Goal: Contribute content: Add original content to the website for others to see

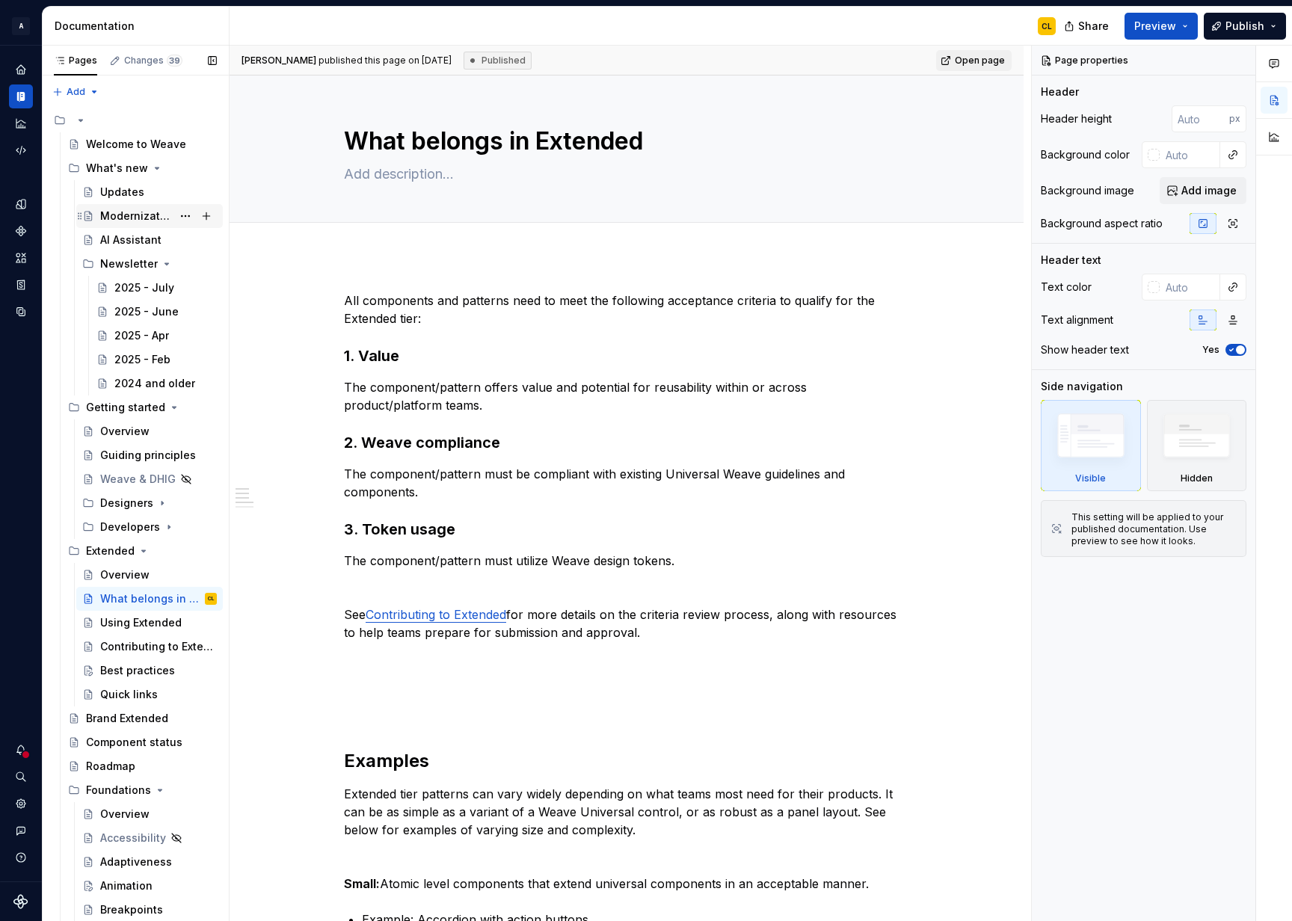
click at [150, 213] on div "Modernization" at bounding box center [136, 216] width 72 height 15
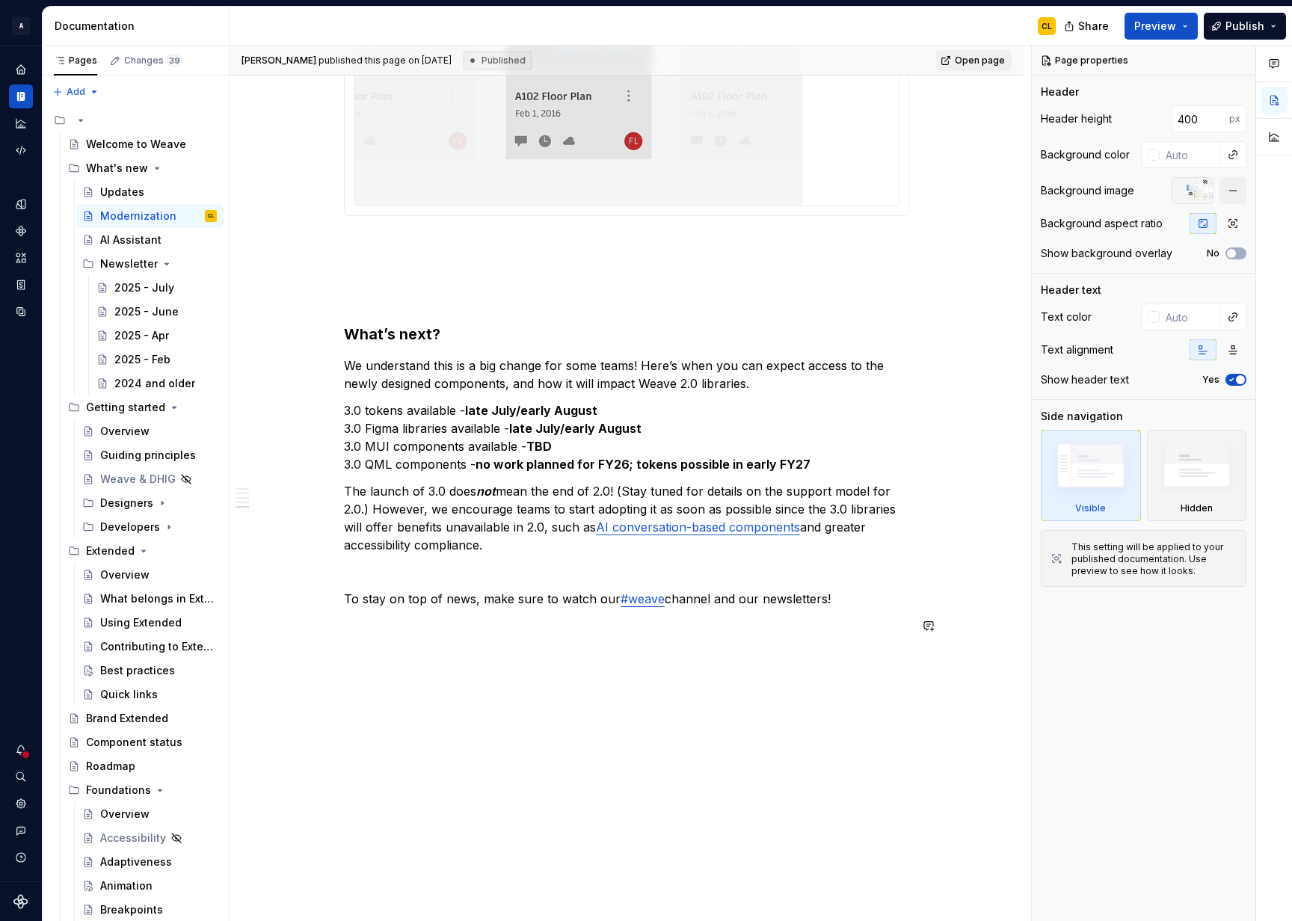
scroll to position [2258, 0]
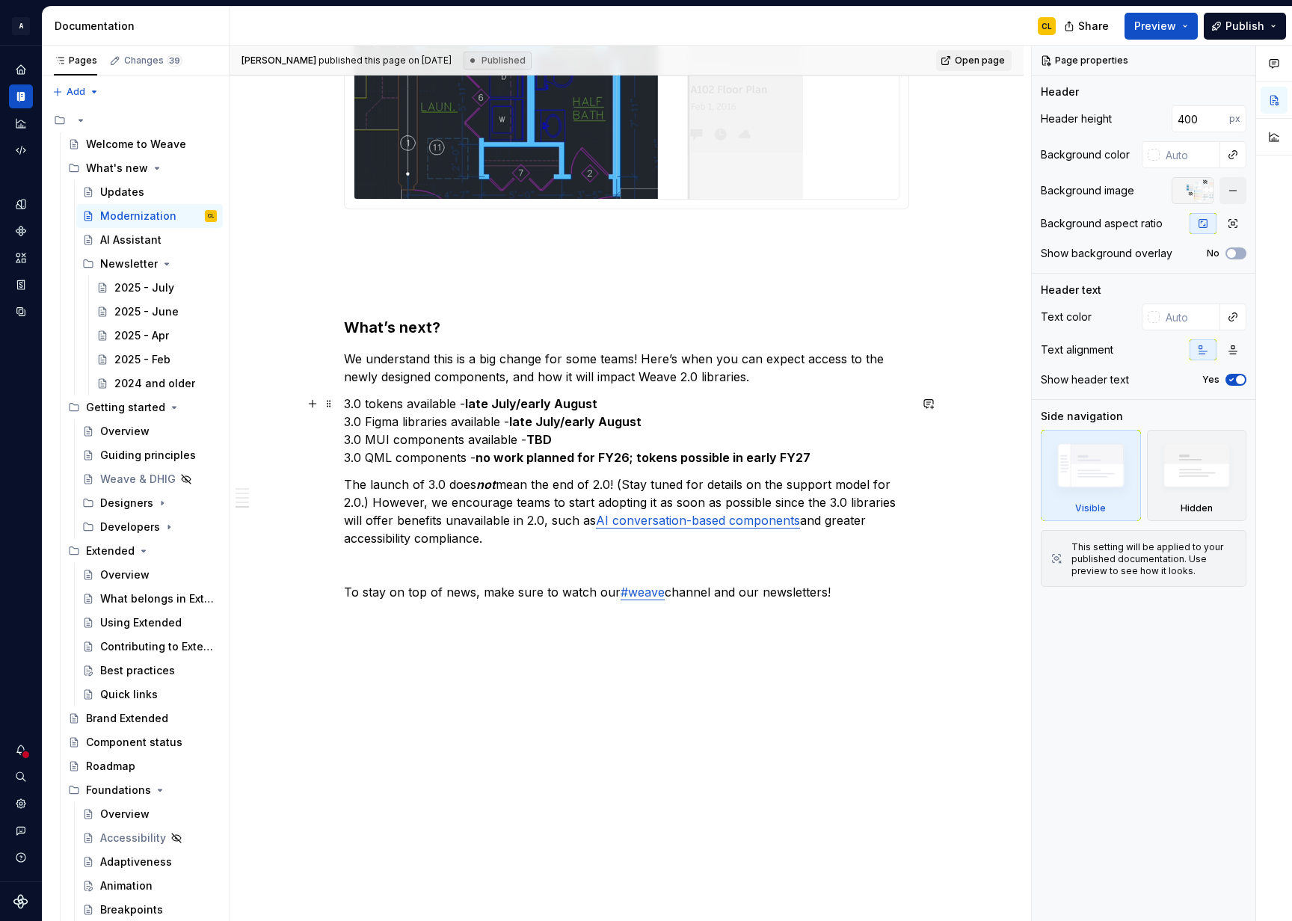
type textarea "*"
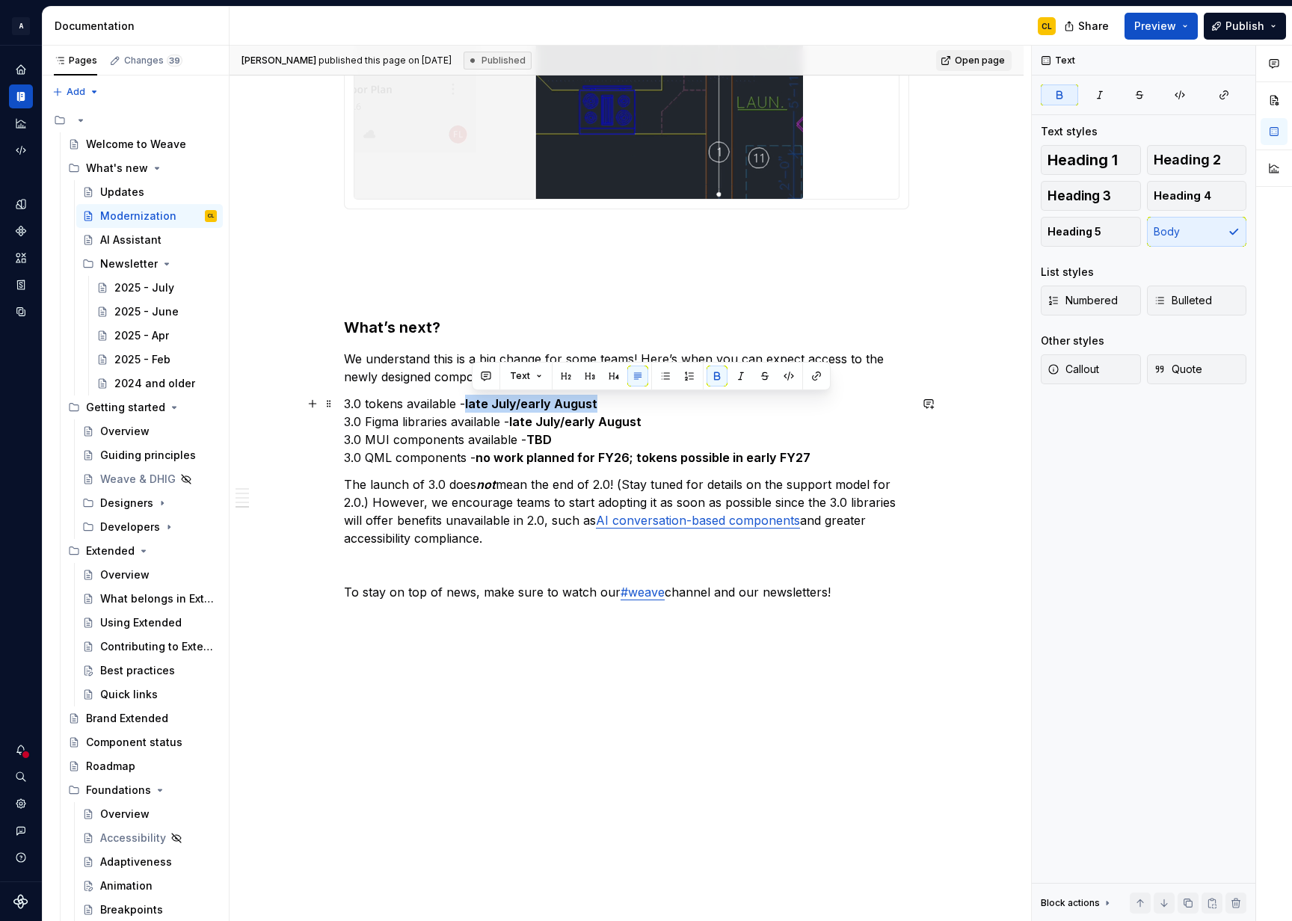
drag, startPoint x: 473, startPoint y: 404, endPoint x: 603, endPoint y: 405, distance: 130.1
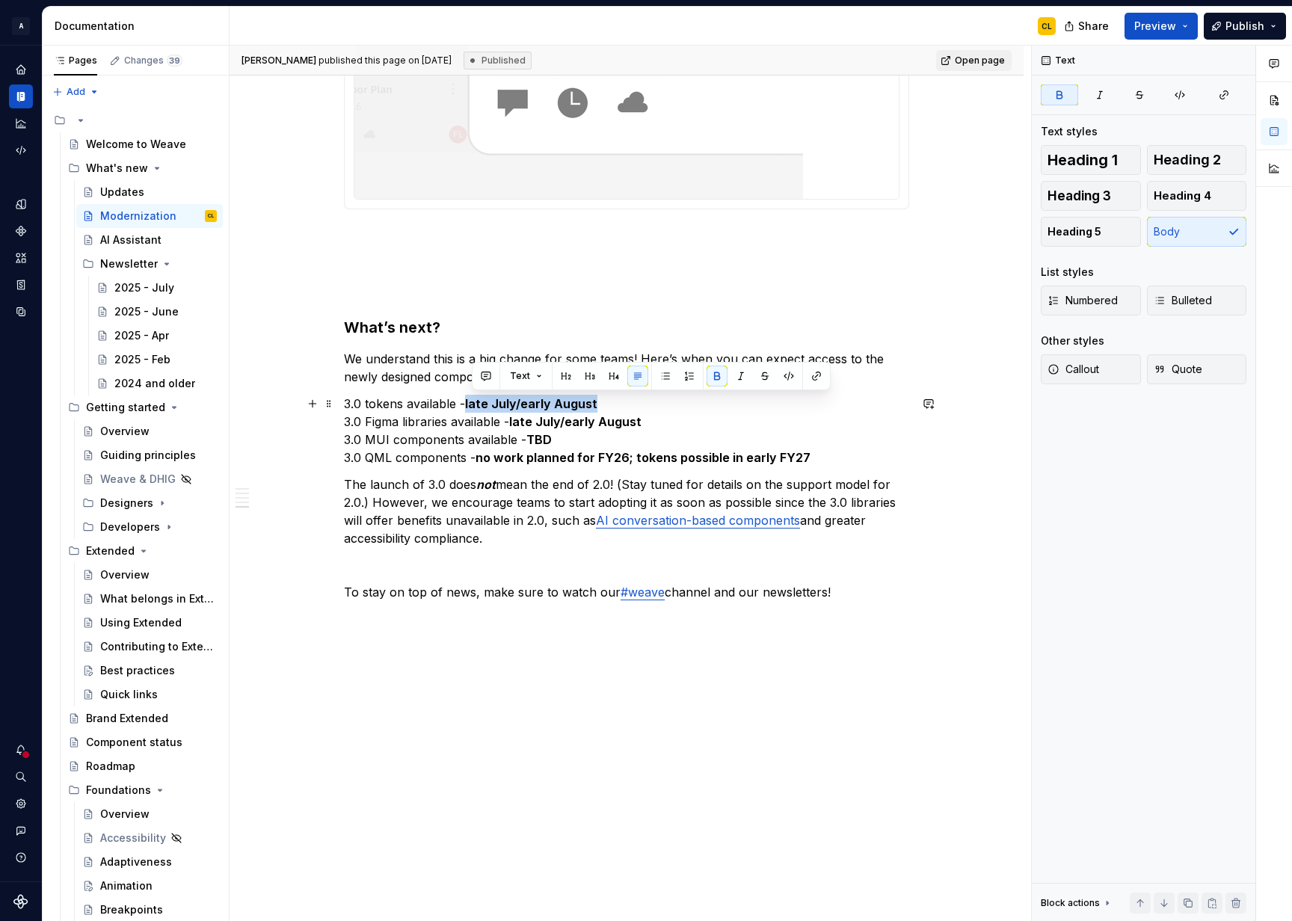
click at [603, 405] on p "3.0 tokens available - late July/early August 3.0 Figma libraries available - l…" at bounding box center [626, 431] width 565 height 72
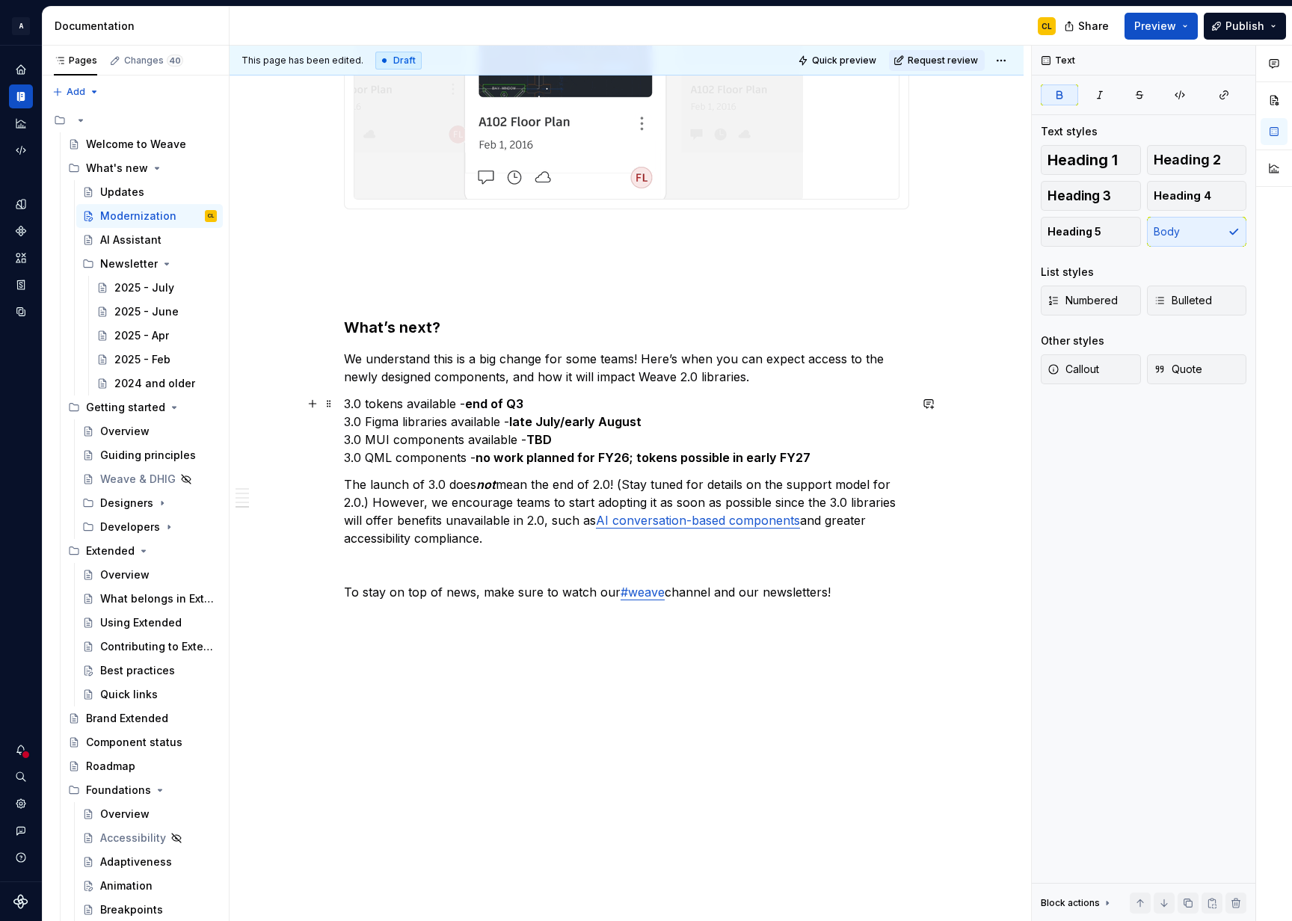
click at [513, 401] on strong "end of Q3" at bounding box center [494, 403] width 58 height 15
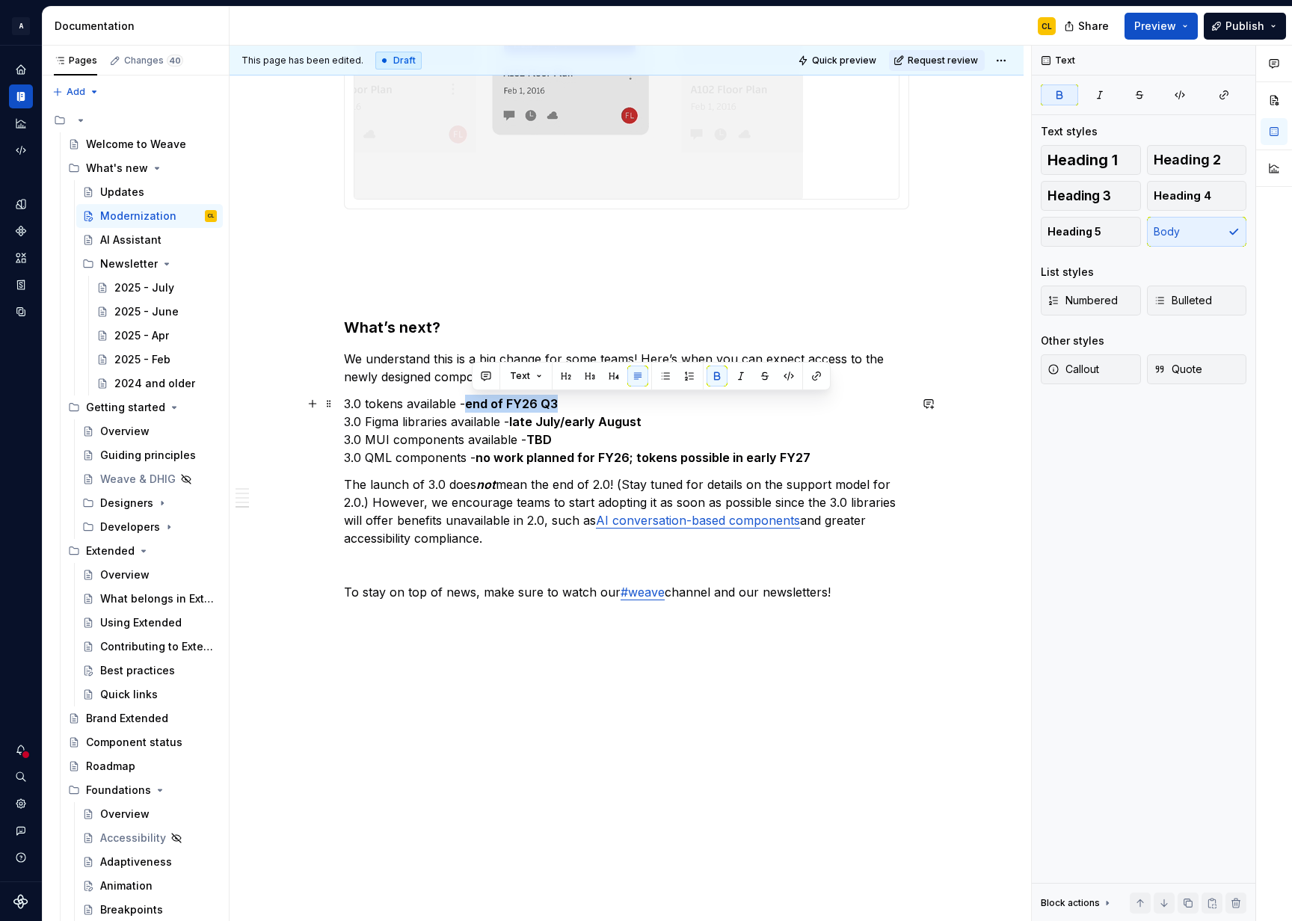
drag, startPoint x: 521, startPoint y: 405, endPoint x: 560, endPoint y: 398, distance: 39.5
click at [558, 398] on strong "end of FY26 Q3" at bounding box center [511, 403] width 93 height 15
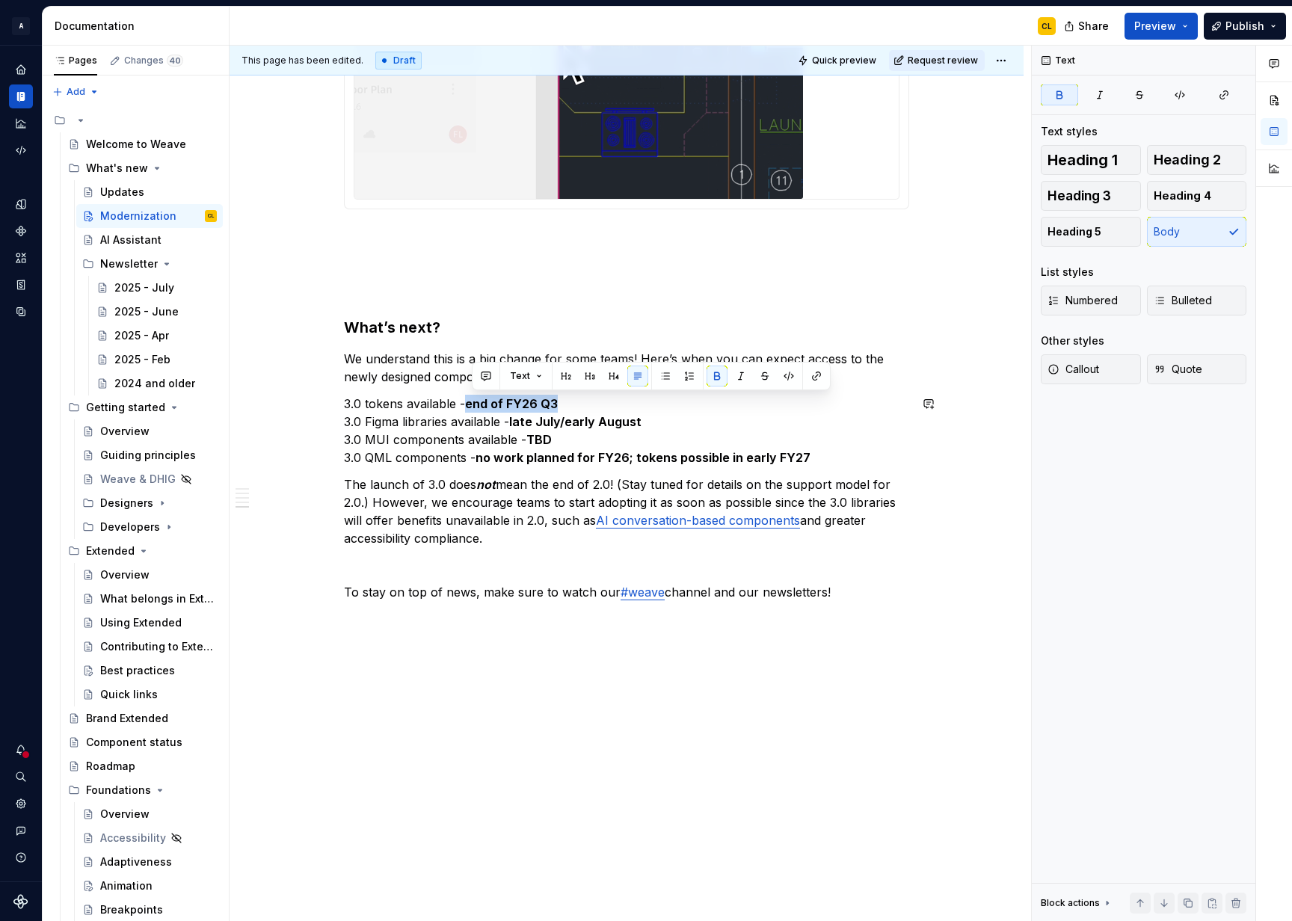
copy strong "end of FY26 Q3"
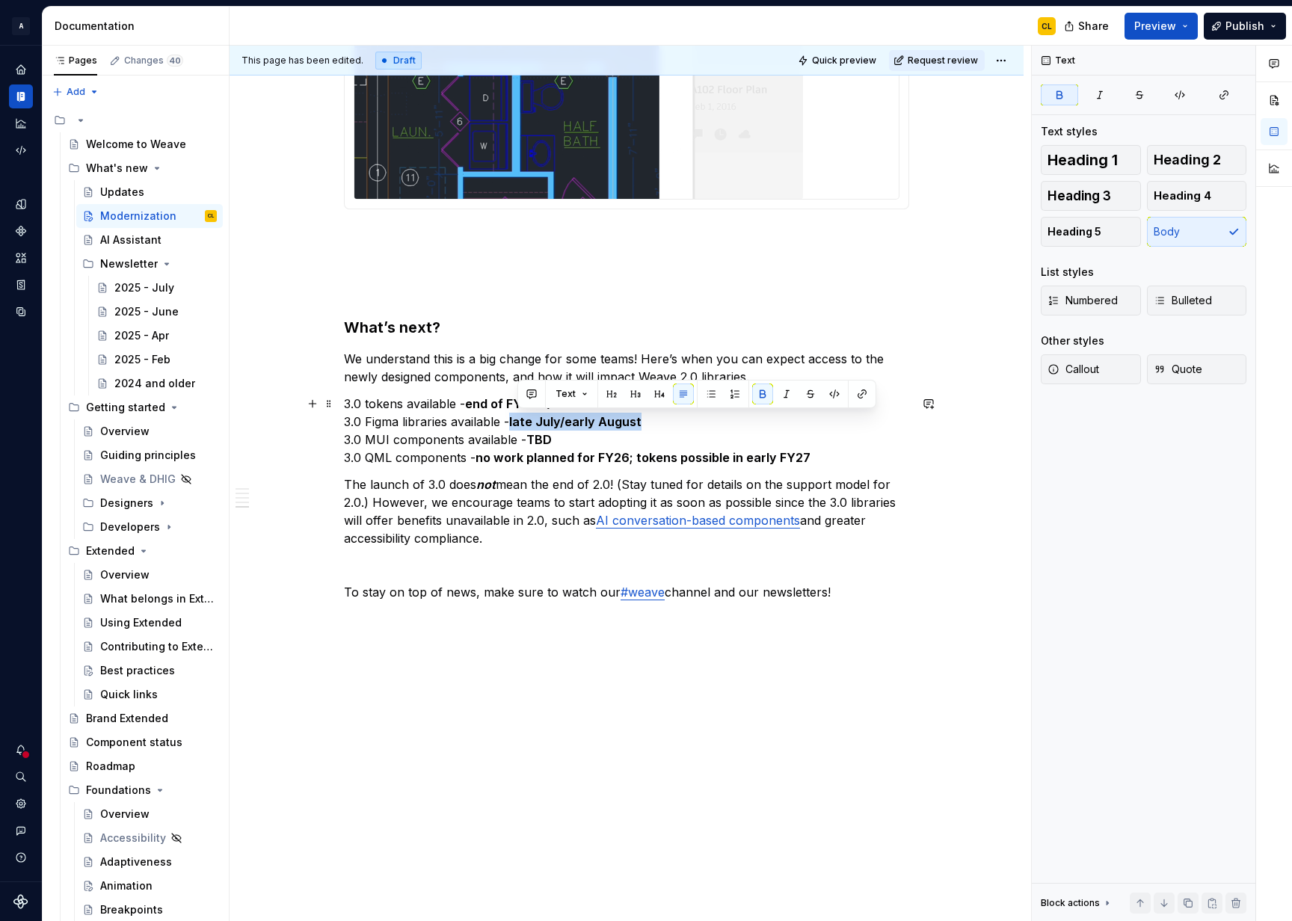
drag, startPoint x: 517, startPoint y: 422, endPoint x: 646, endPoint y: 418, distance: 129.4
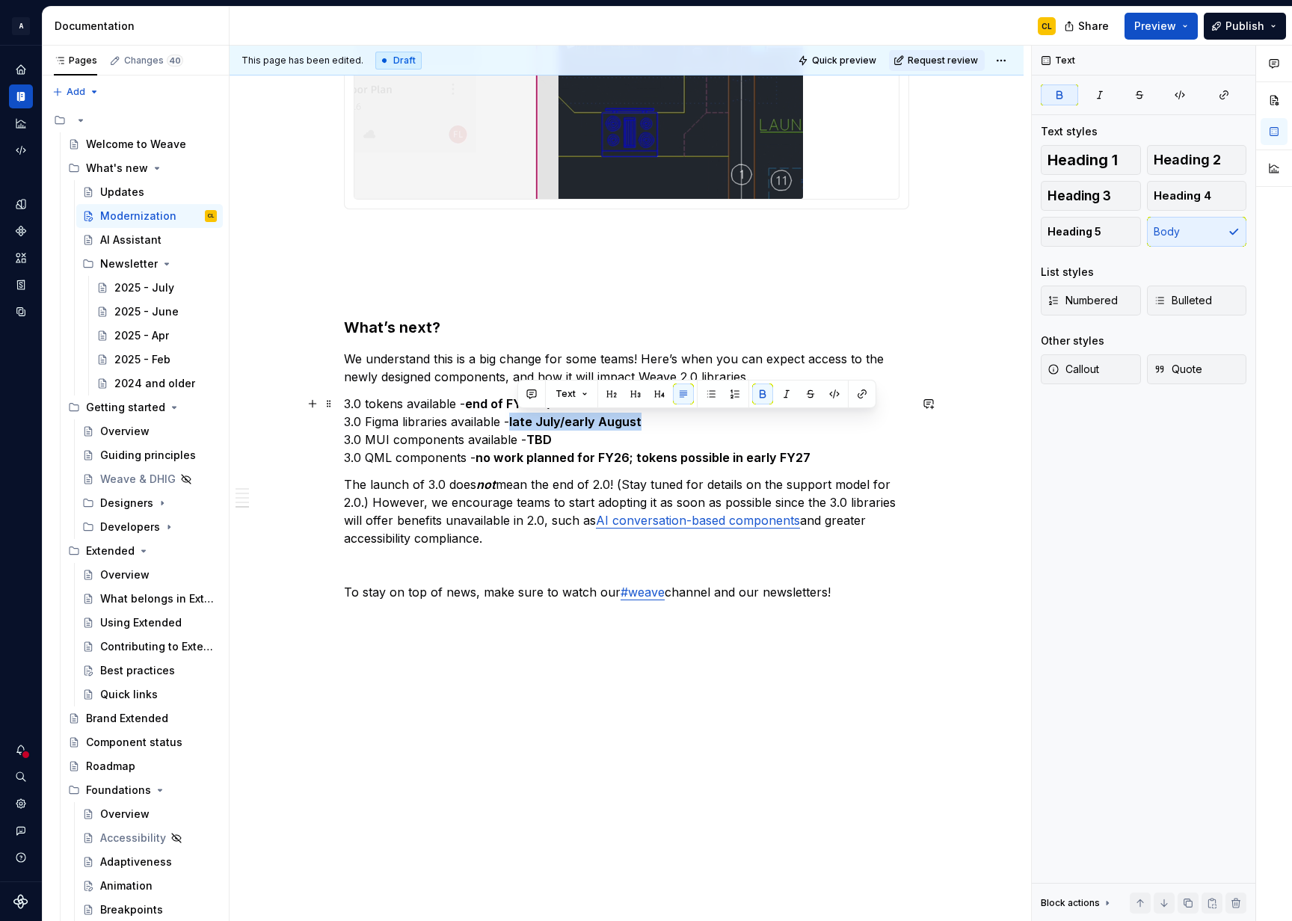
click at [646, 418] on p "3.0 tokens available - end of FY26 Q3 3.0 Figma libraries available - late July…" at bounding box center [626, 431] width 565 height 72
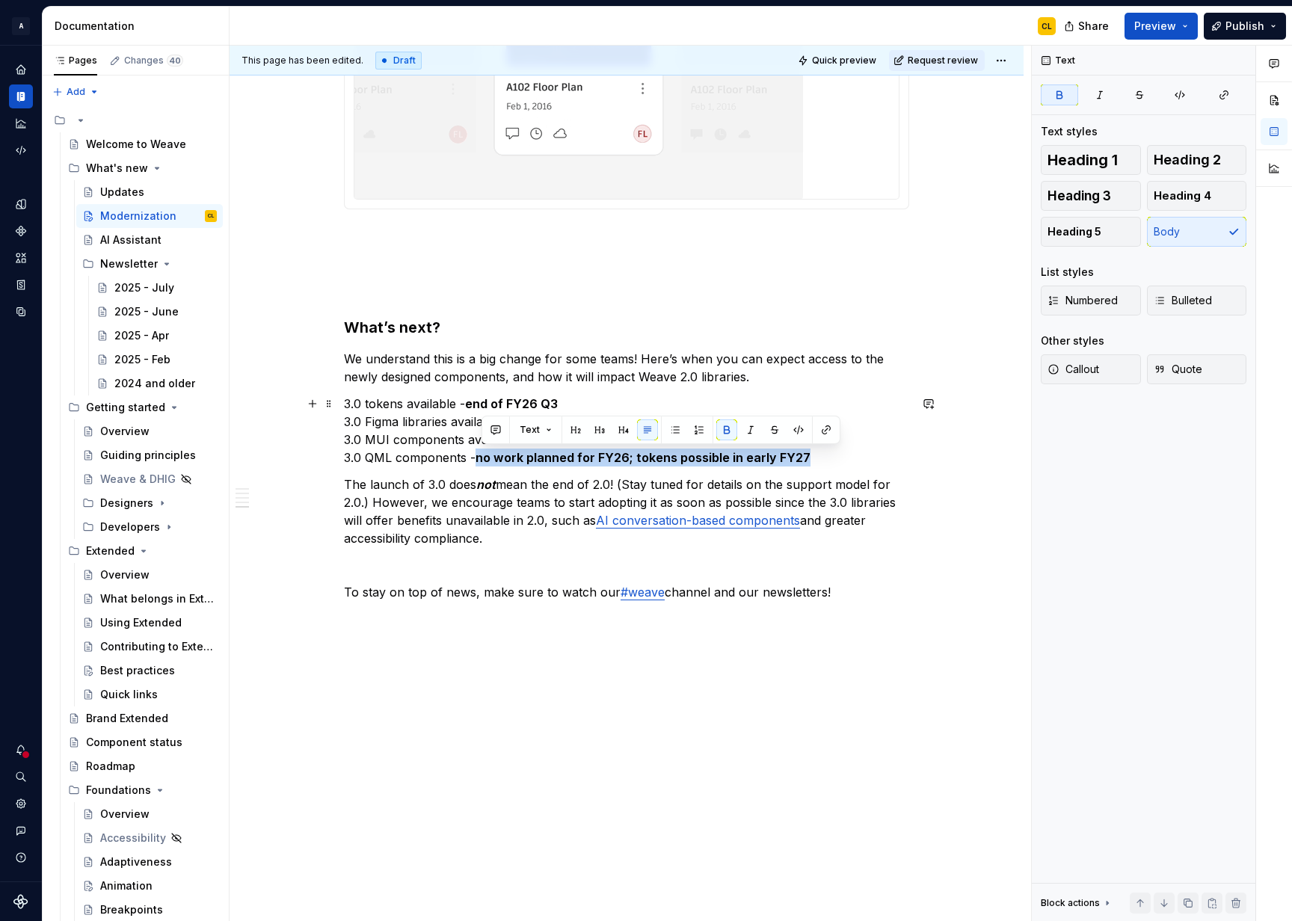
drag, startPoint x: 482, startPoint y: 458, endPoint x: 807, endPoint y: 461, distance: 325.3
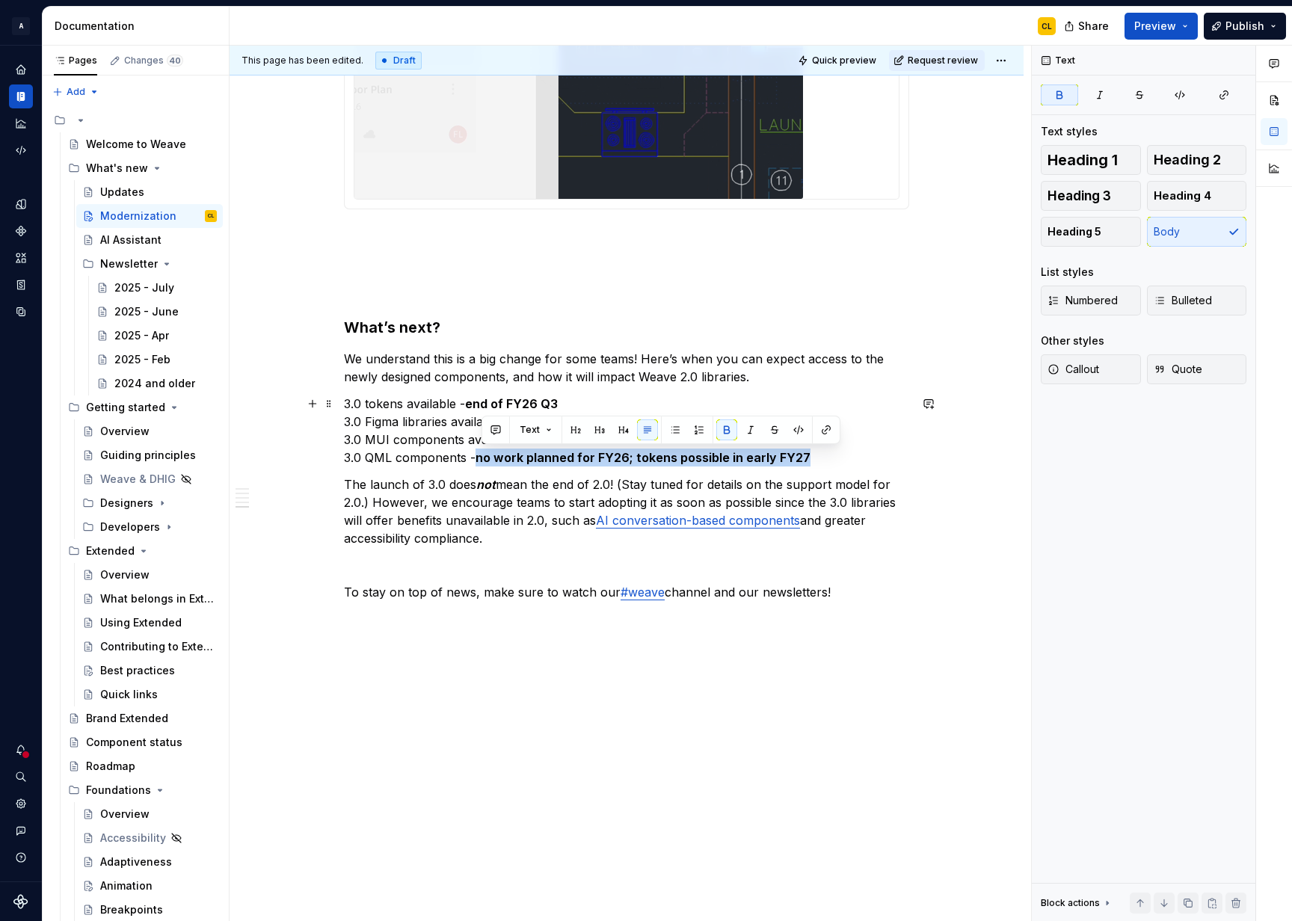
click at [807, 461] on strong "no work planned for FY26; tokens possible in early FY27" at bounding box center [643, 457] width 335 height 15
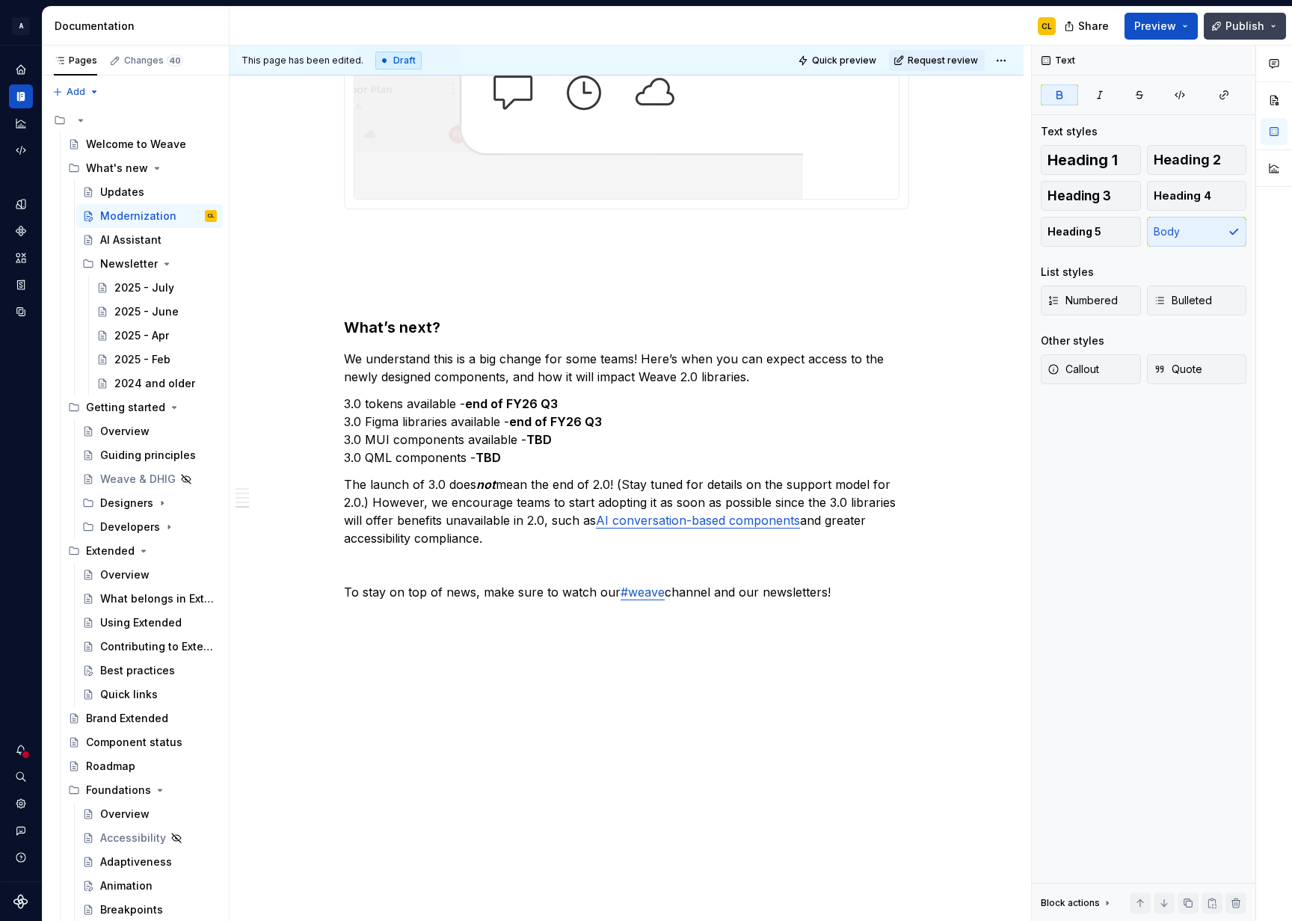
click at [1236, 26] on span "Publish" at bounding box center [1245, 26] width 39 height 15
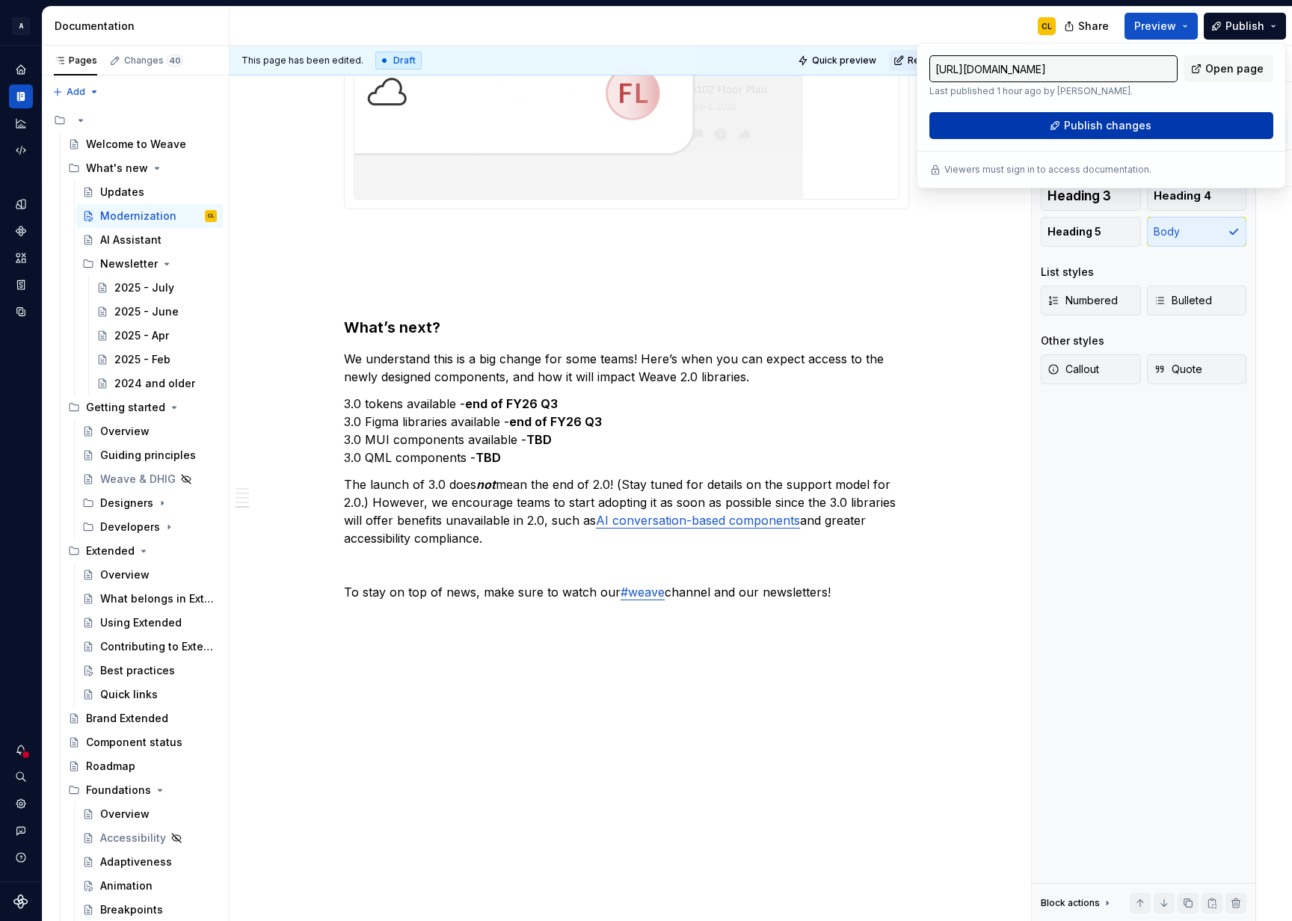
click at [1118, 127] on span "Publish changes" at bounding box center [1107, 125] width 87 height 15
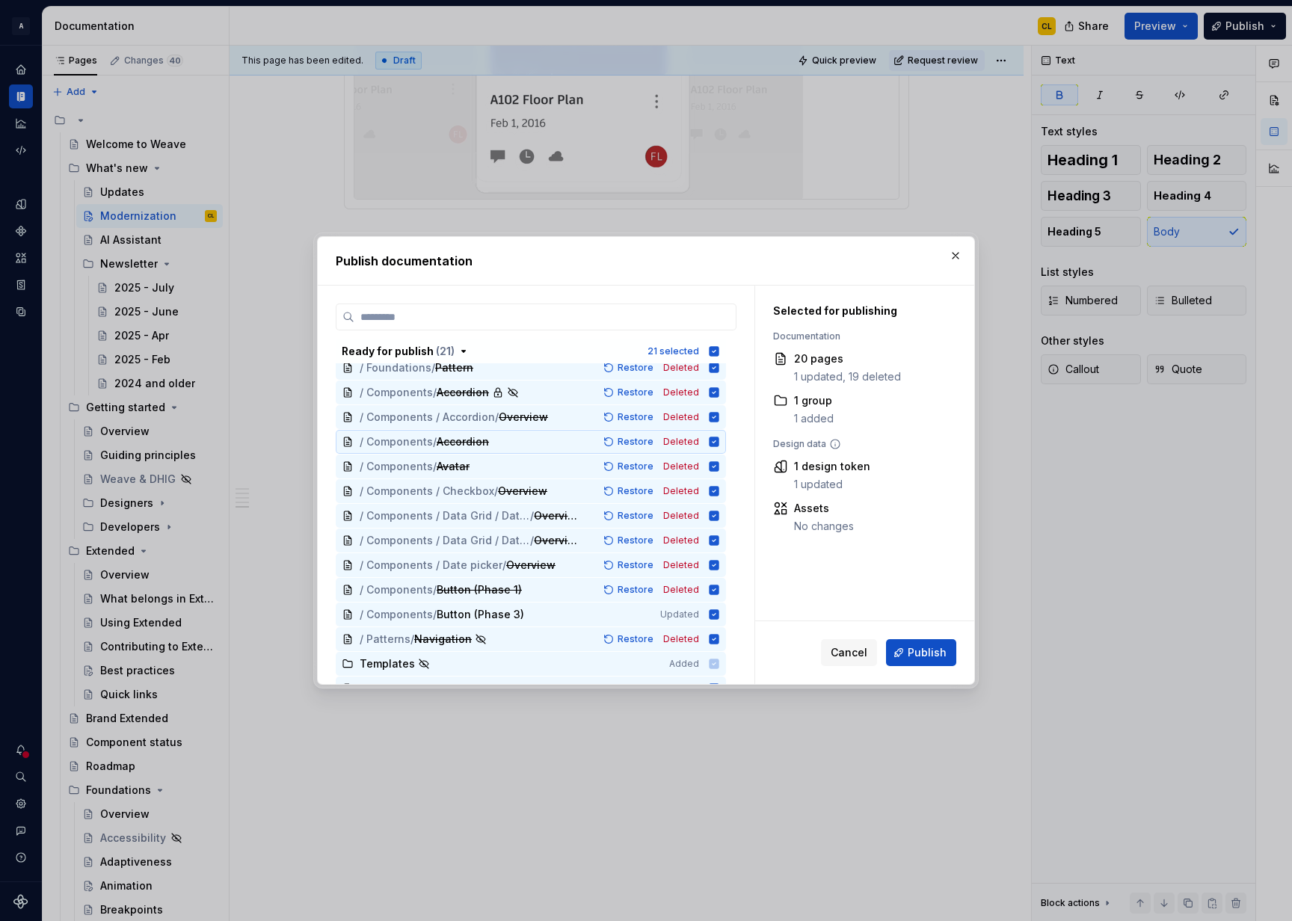
scroll to position [192, 0]
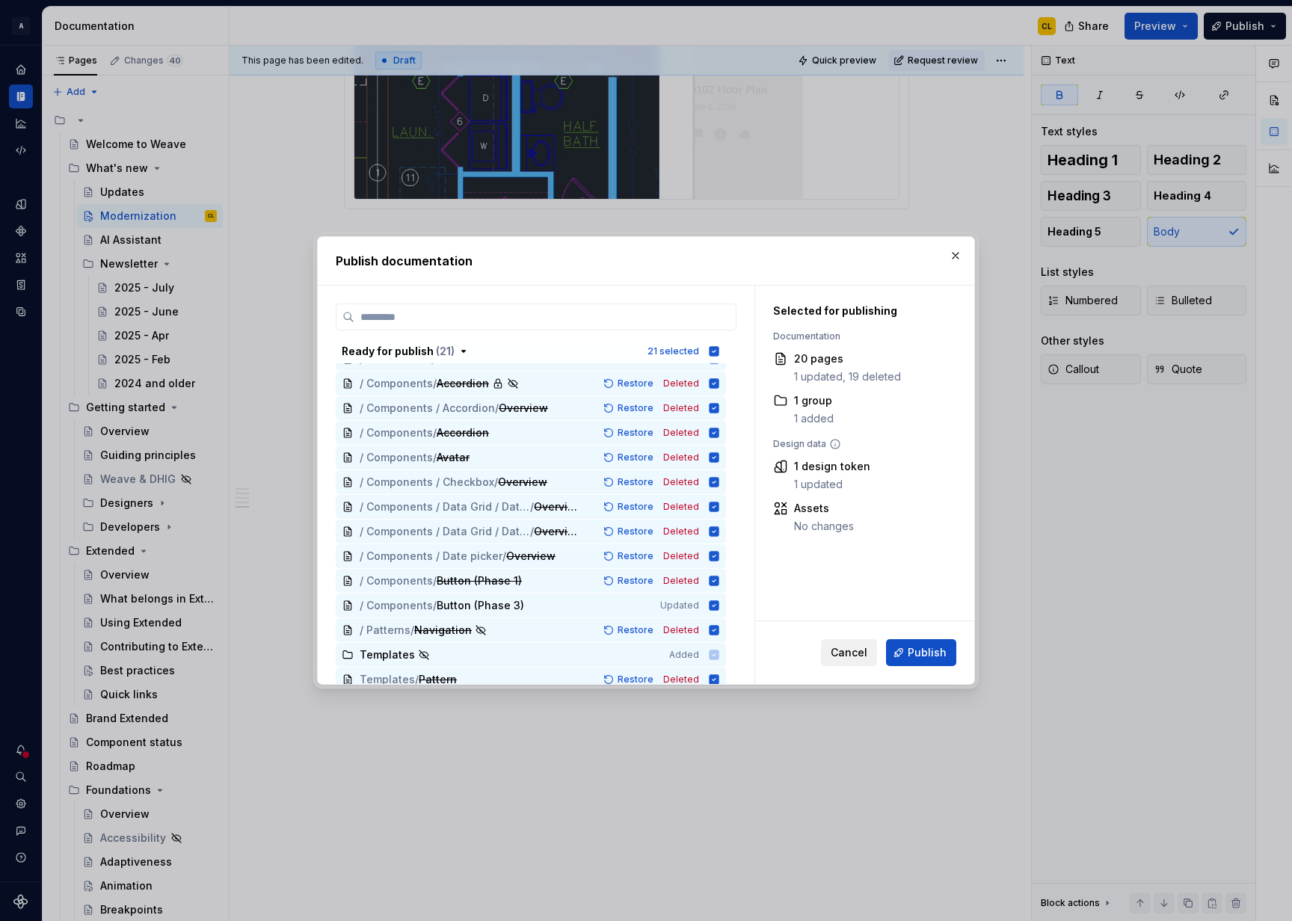
click at [838, 650] on span "Cancel" at bounding box center [849, 652] width 37 height 15
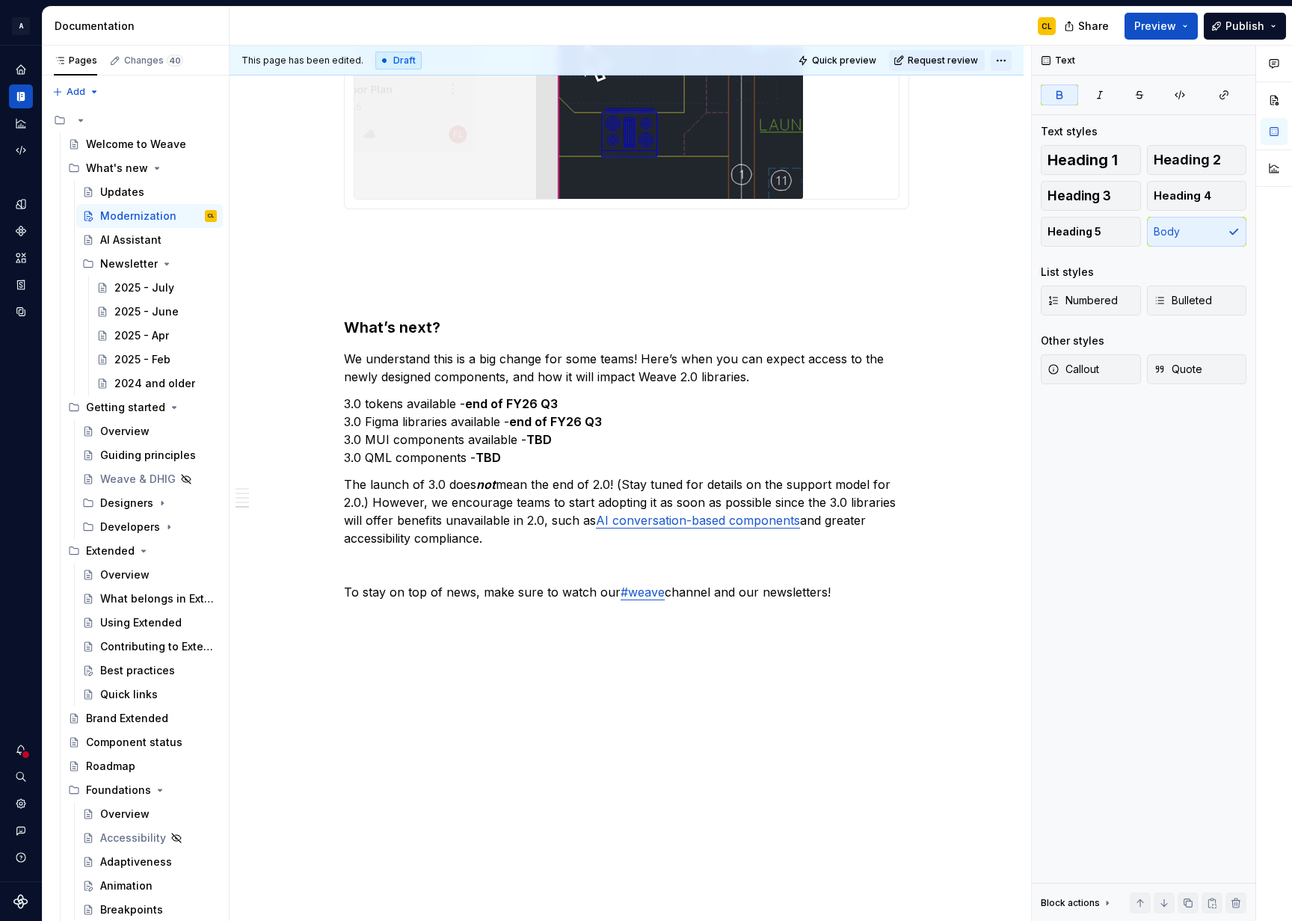
click at [1000, 56] on html "A Weave CL Design system data Documentation CL Share Preview Publish Pages Chan…" at bounding box center [646, 460] width 1292 height 921
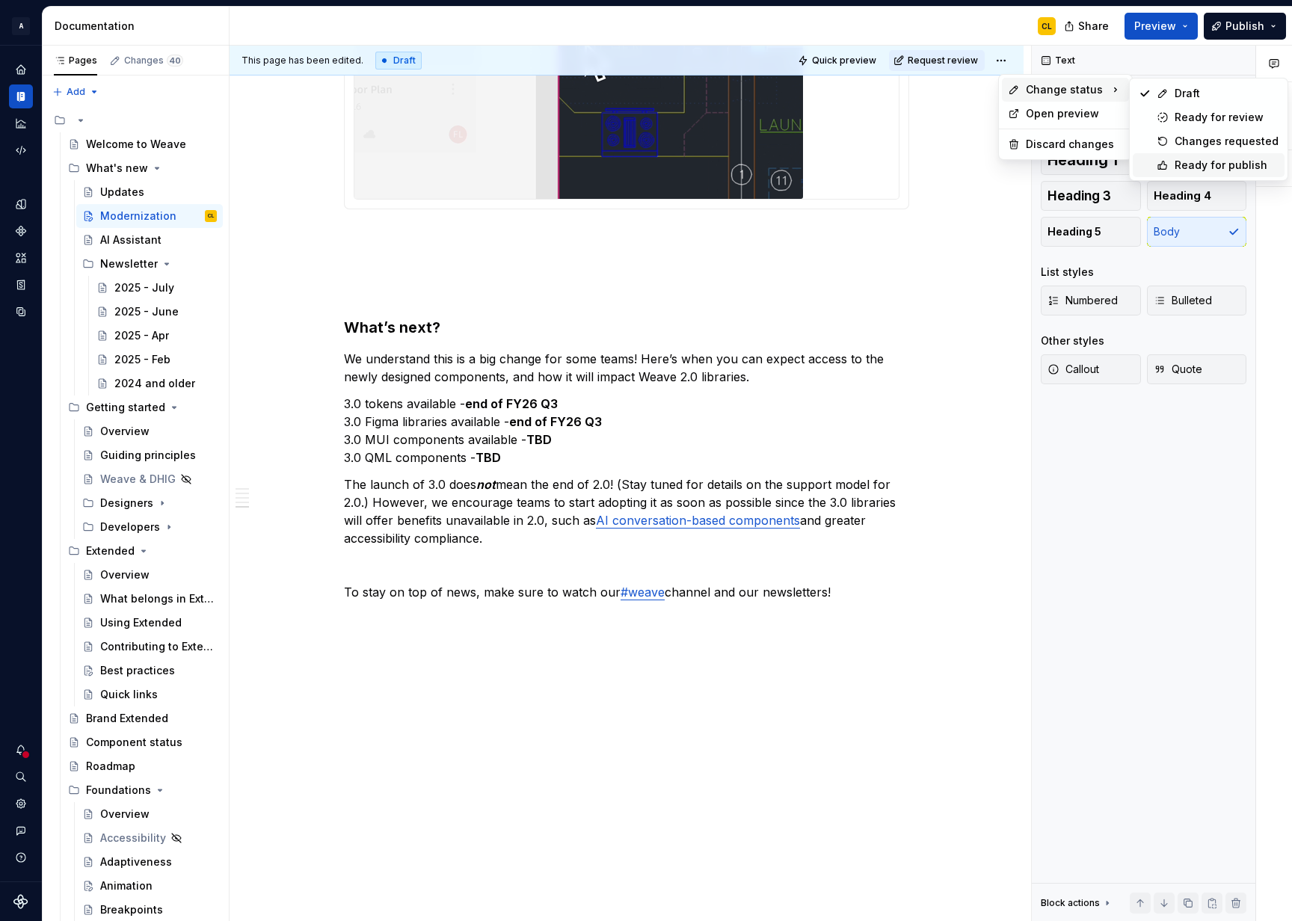
click at [1193, 163] on div "Ready for publish" at bounding box center [1227, 165] width 104 height 15
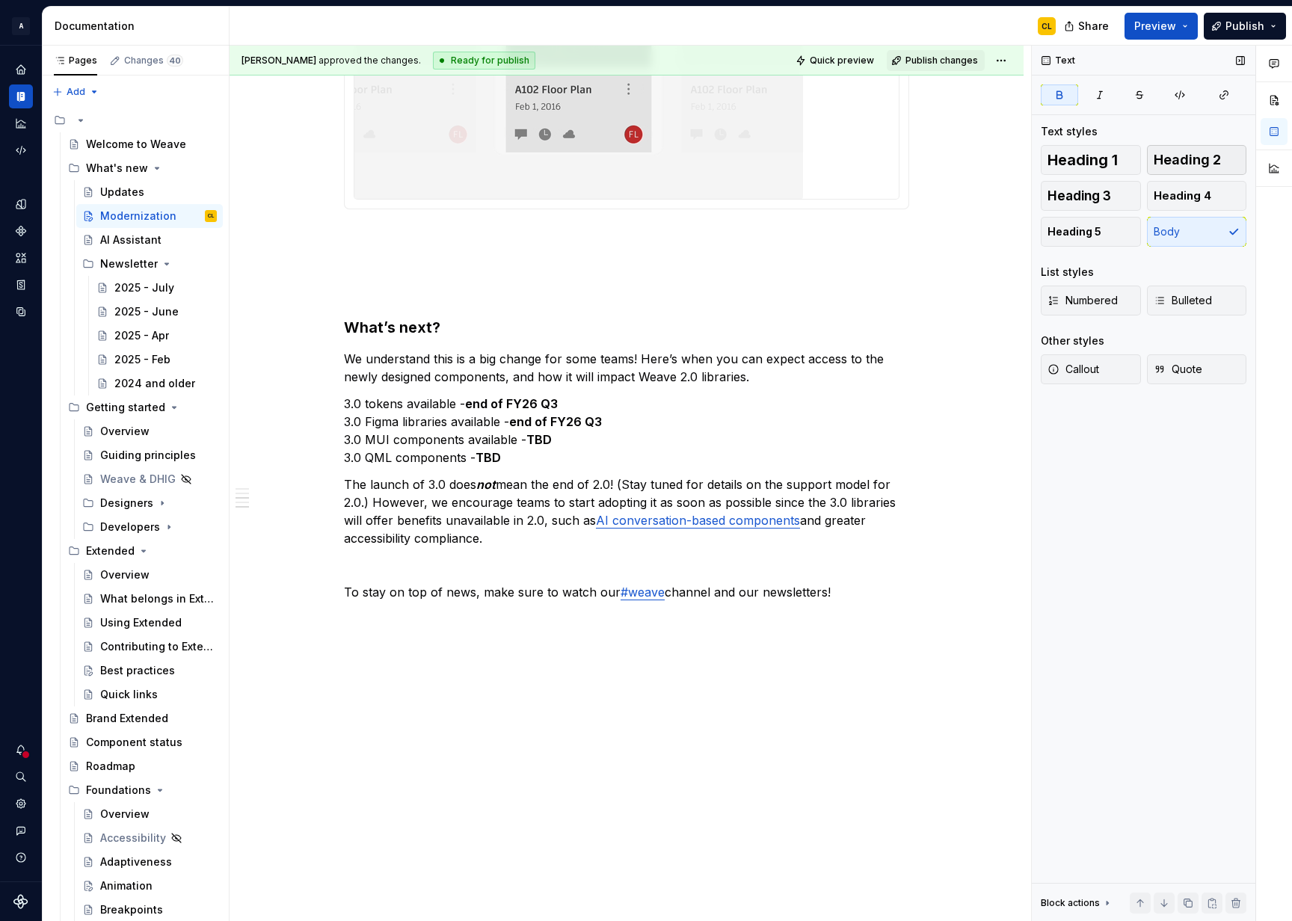
scroll to position [1834, 0]
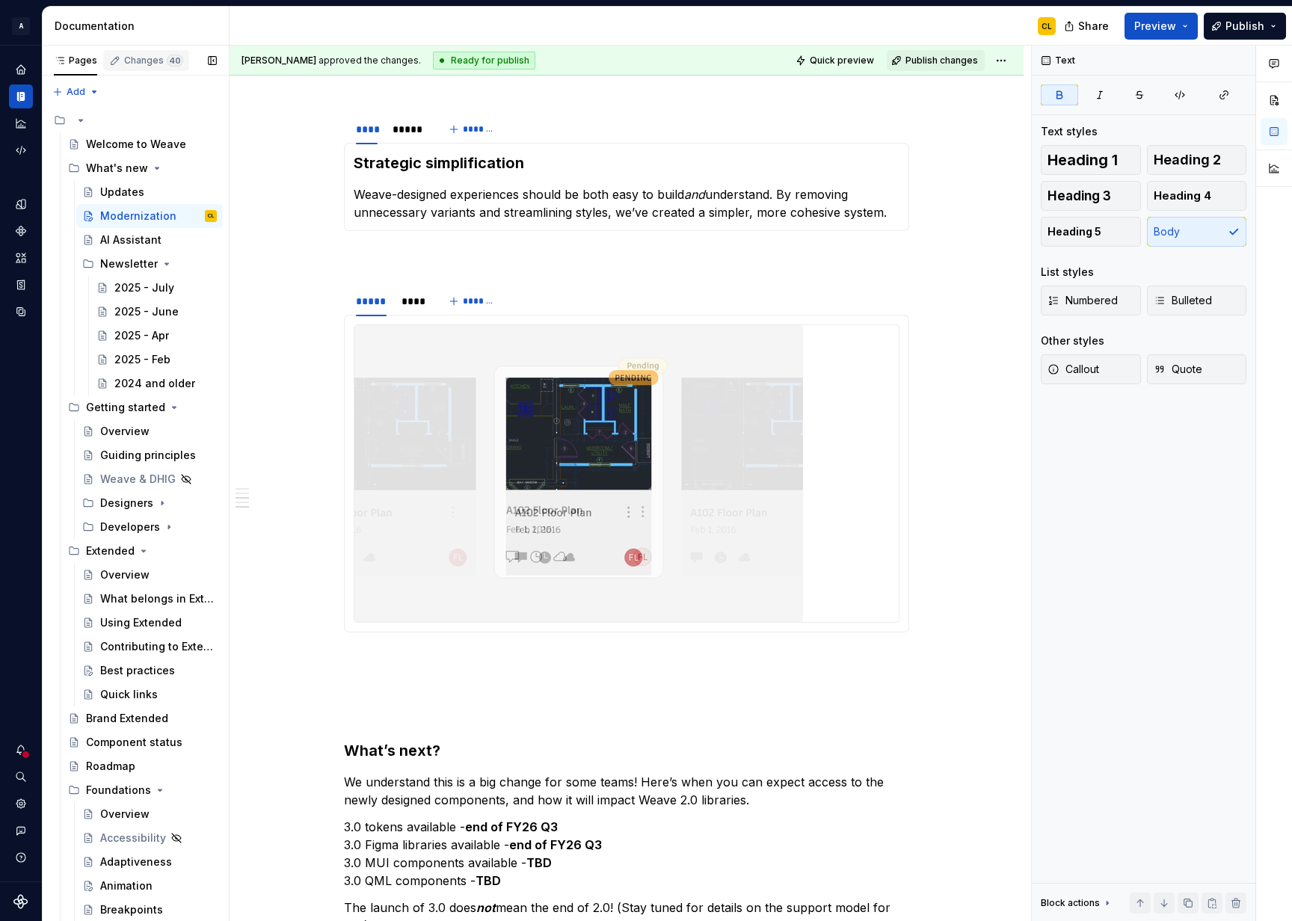
click at [127, 59] on div "Changes 40" at bounding box center [153, 61] width 59 height 12
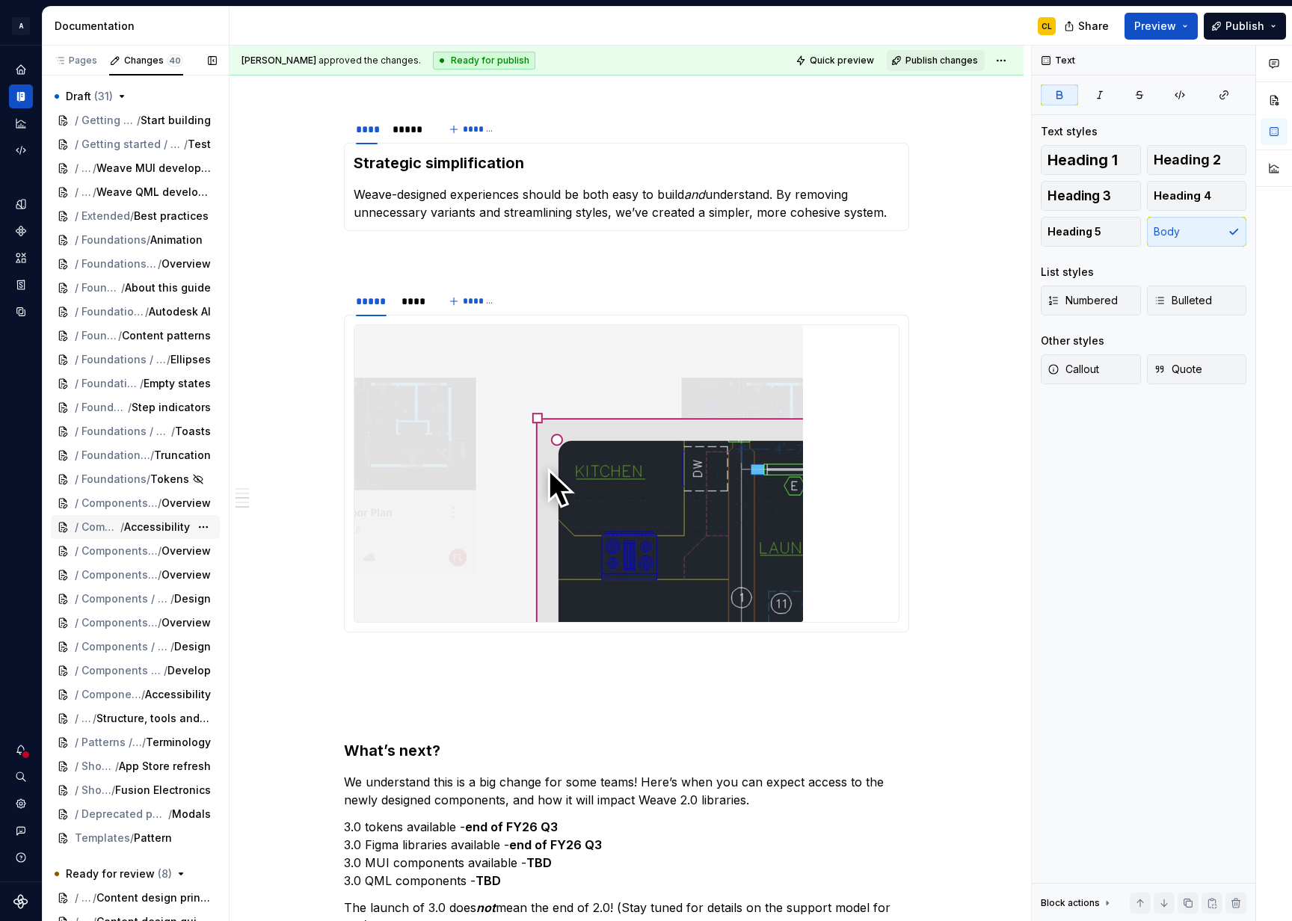
scroll to position [218, 0]
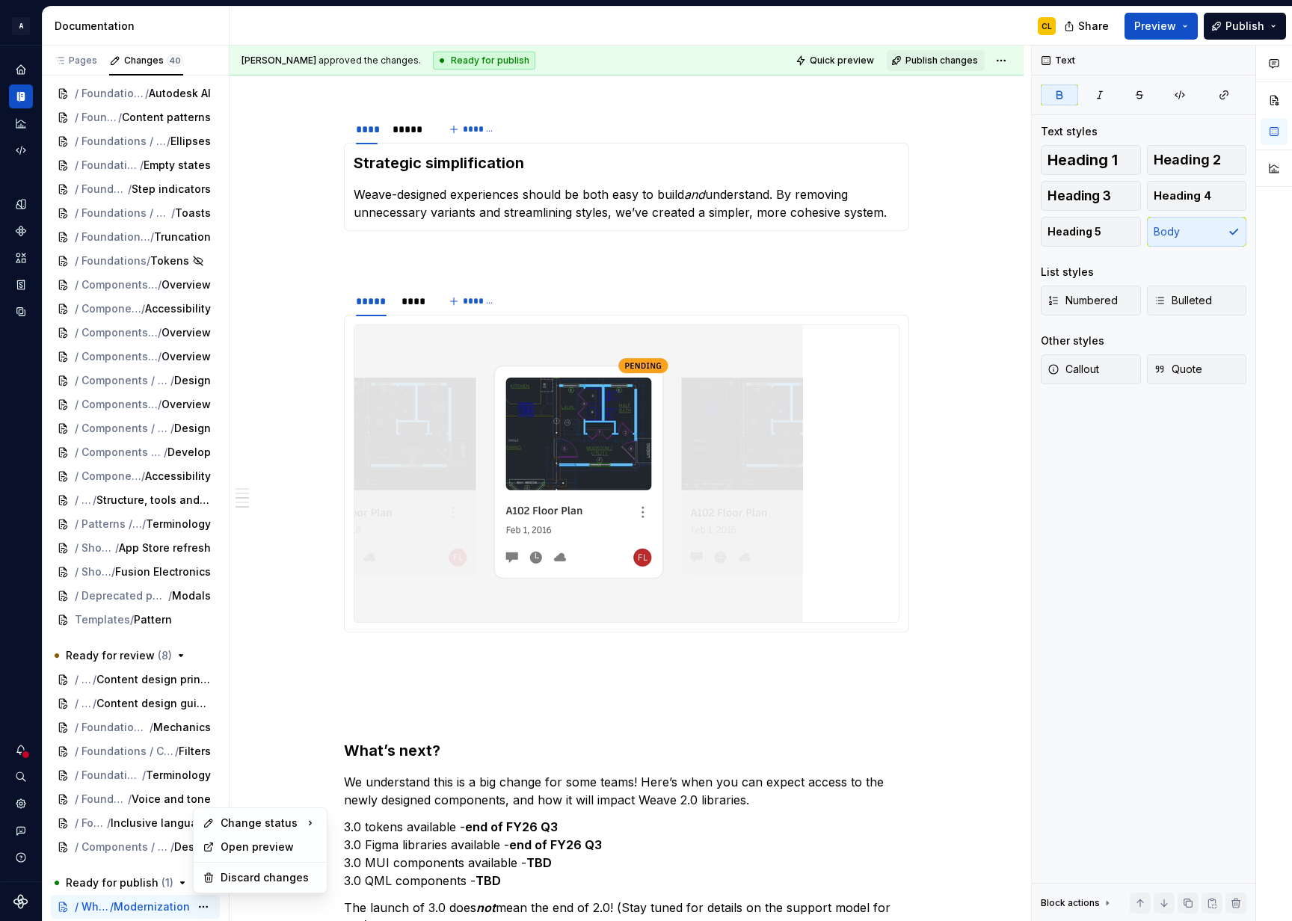
click at [295, 724] on html "A Weave CL Design system data Documentation CL Share Preview Publish Pages Chan…" at bounding box center [646, 460] width 1292 height 921
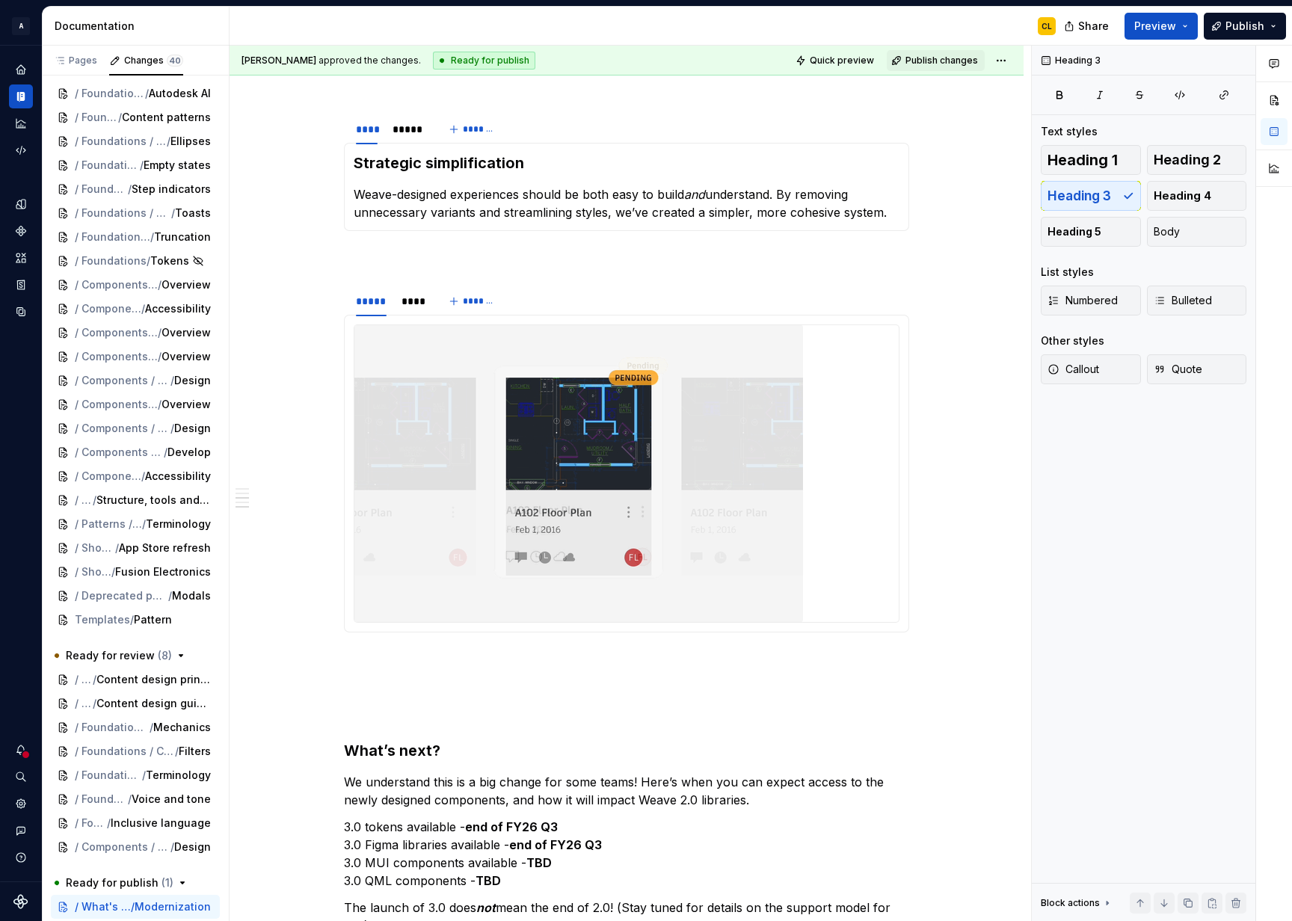
click at [269, 741] on html "A Weave CL Design system data Documentation CL Share Preview Publish Pages Chan…" at bounding box center [646, 460] width 1292 height 921
click at [918, 65] on span "Publish changes" at bounding box center [942, 61] width 73 height 12
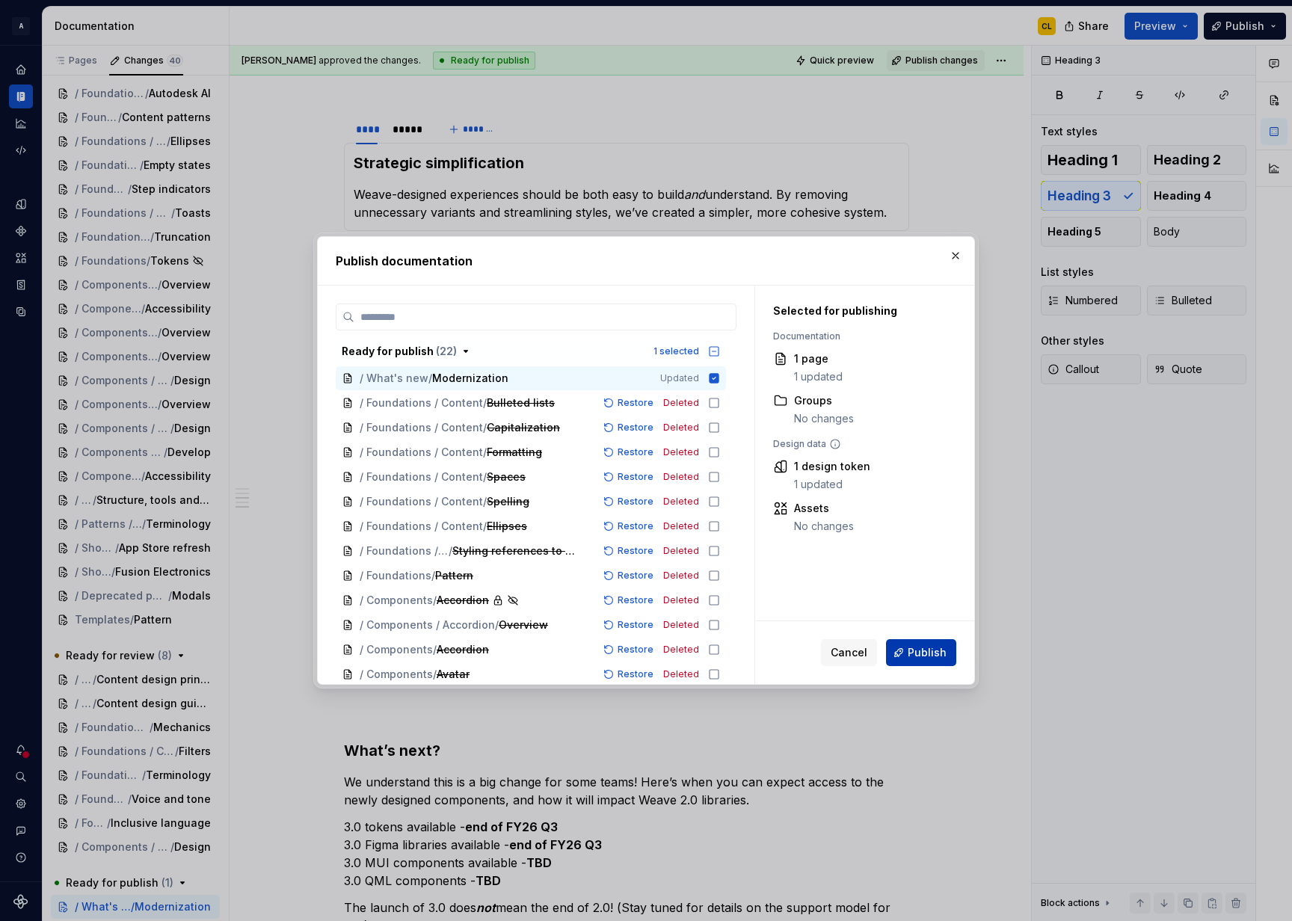
click at [929, 648] on span "Publish" at bounding box center [927, 652] width 39 height 15
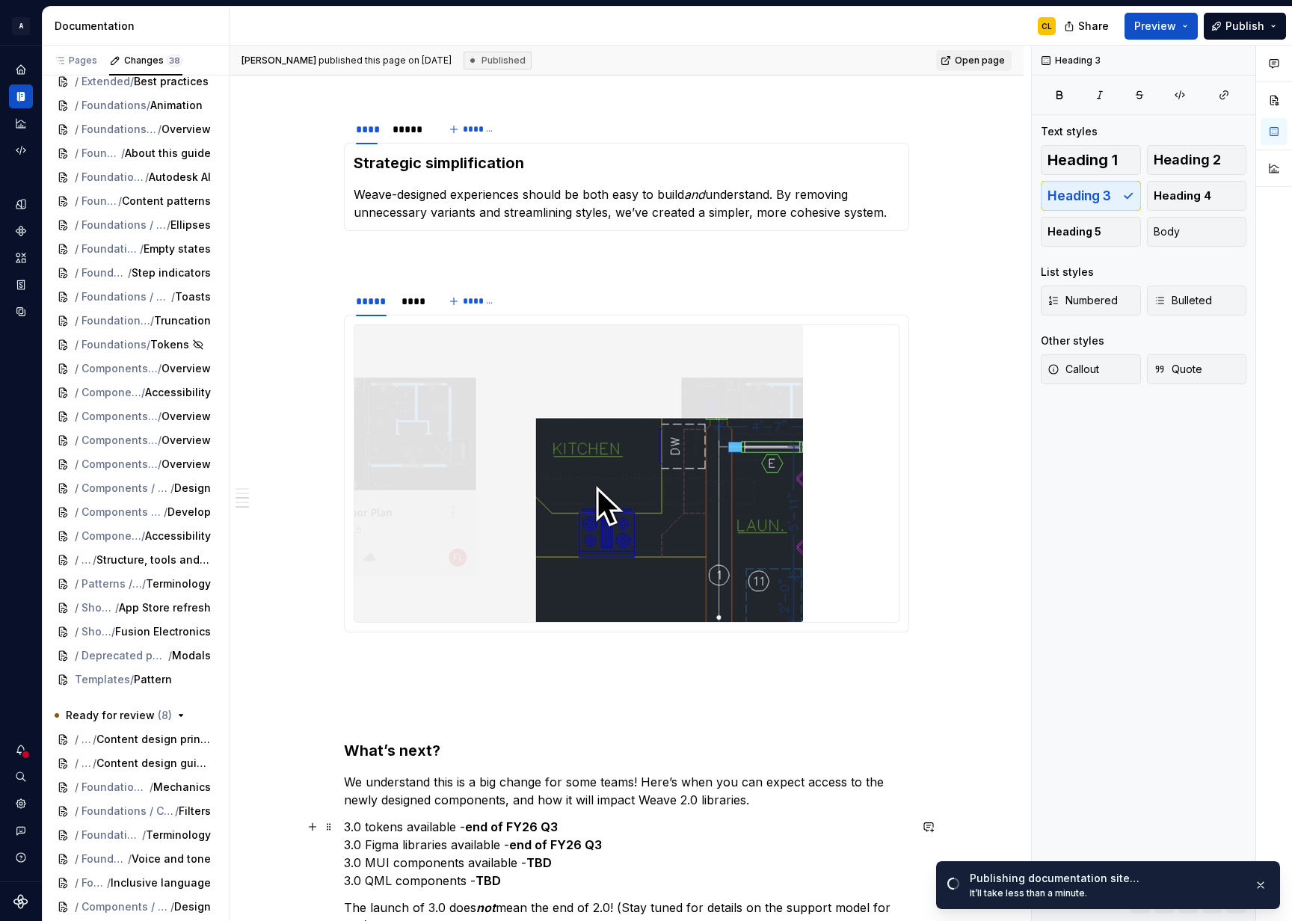
scroll to position [159, 0]
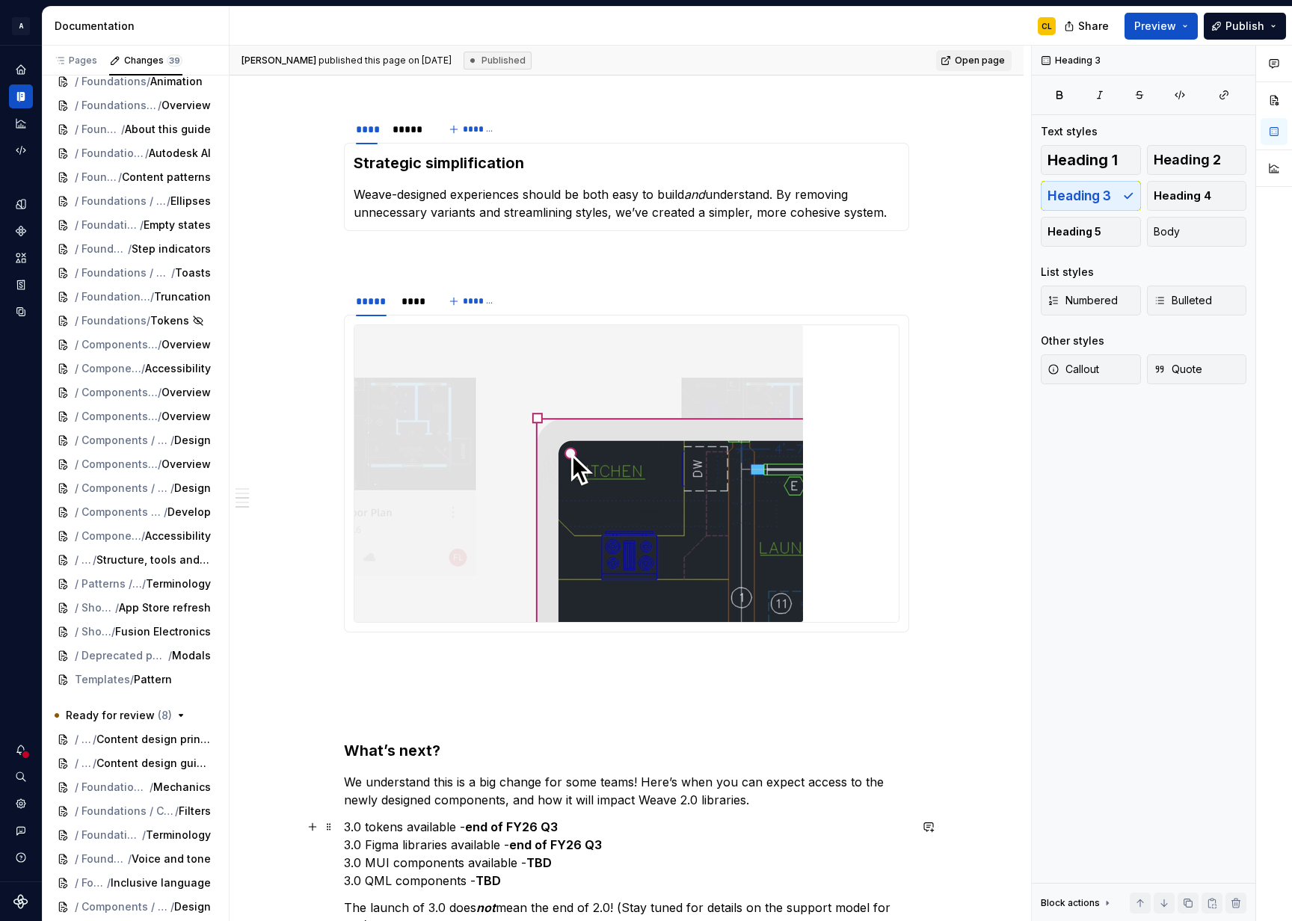
type textarea "*"
